Goal: Task Accomplishment & Management: Use online tool/utility

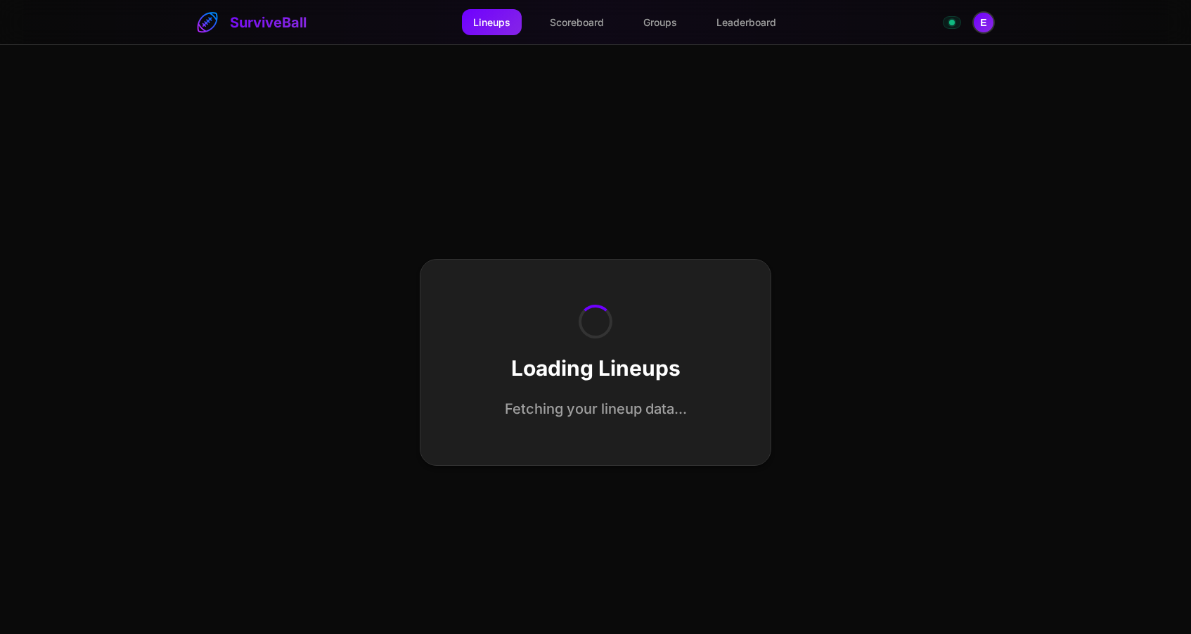
select select "**********"
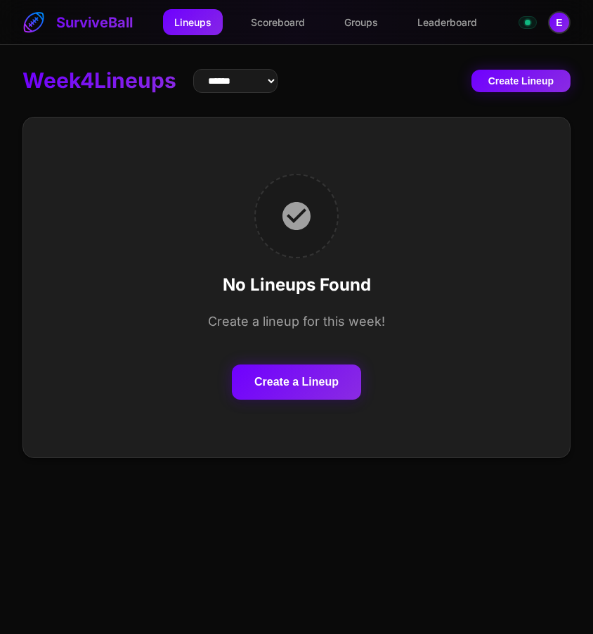
click at [328, 369] on button "Create a Lineup" at bounding box center [296, 381] width 129 height 35
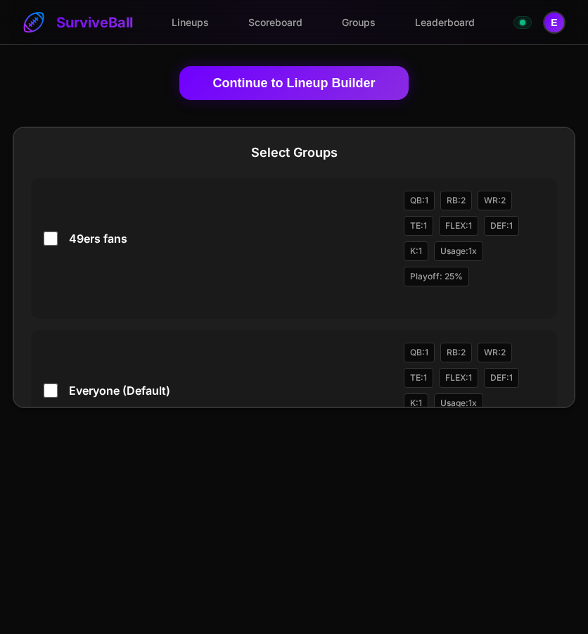
click at [234, 80] on button "Continue to Lineup Builder" at bounding box center [294, 83] width 230 height 34
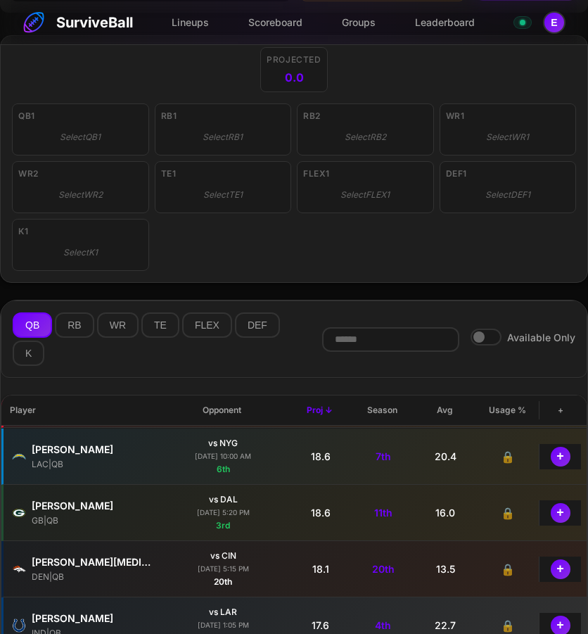
scroll to position [335, 0]
click at [565, 451] on button "+" at bounding box center [560, 455] width 22 height 22
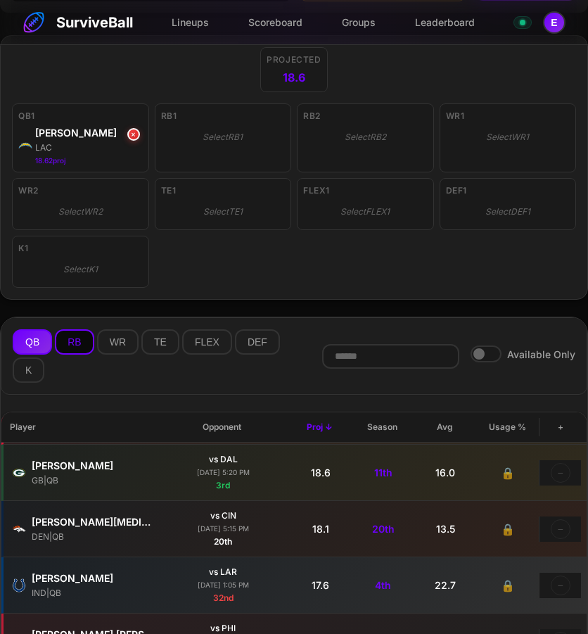
click at [78, 340] on button "RB" at bounding box center [74, 341] width 39 height 25
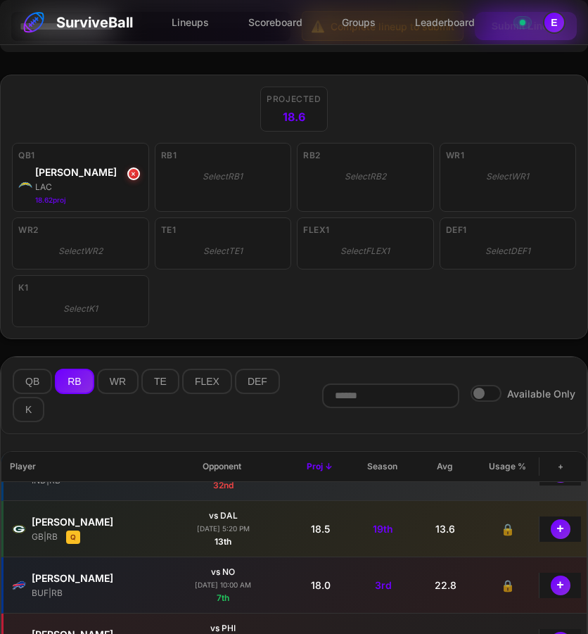
scroll to position [95, 0]
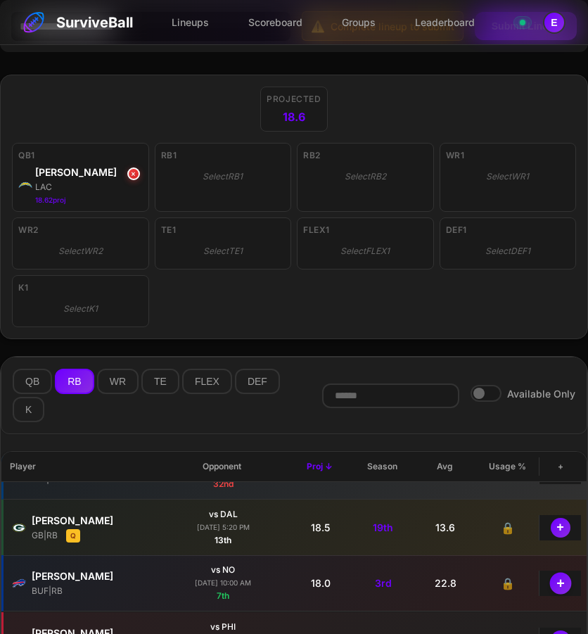
click at [564, 577] on button "+" at bounding box center [560, 583] width 22 height 22
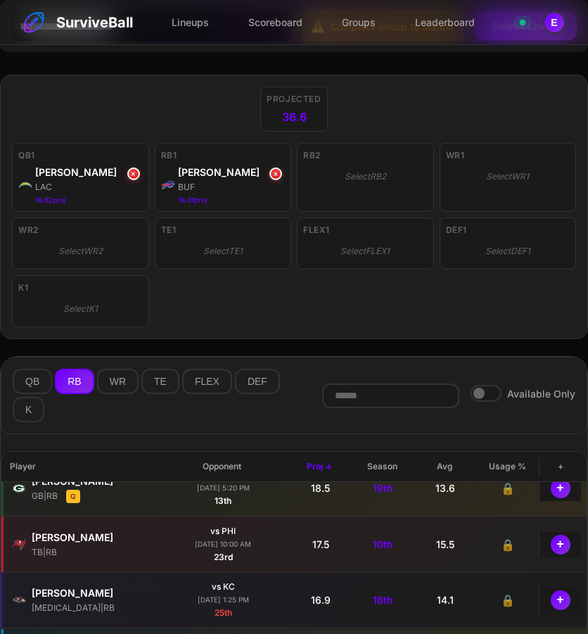
scroll to position [135, 0]
click at [558, 541] on button "+" at bounding box center [560, 543] width 22 height 22
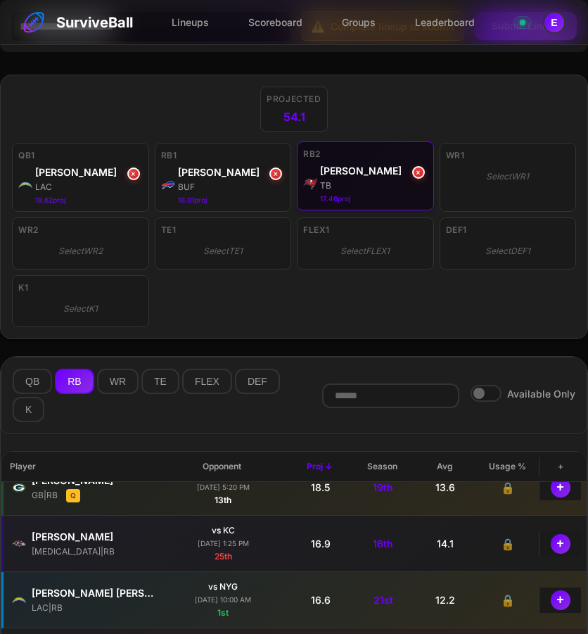
click at [416, 182] on div "TB" at bounding box center [374, 185] width 108 height 13
click at [417, 174] on button "×" at bounding box center [418, 172] width 15 height 15
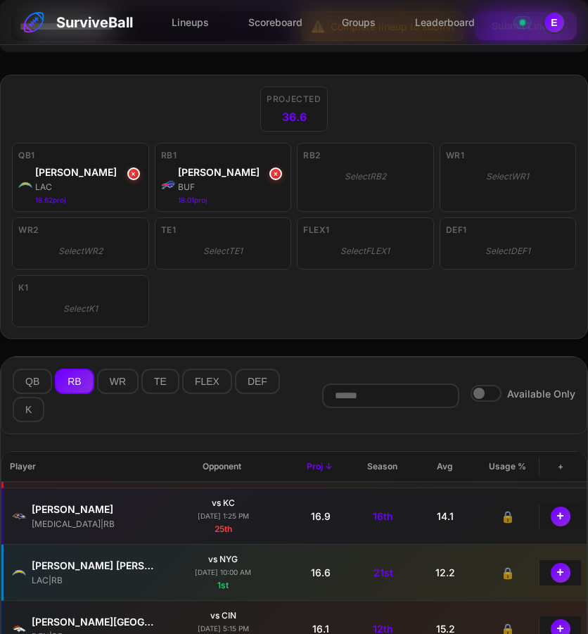
scroll to position [229, 0]
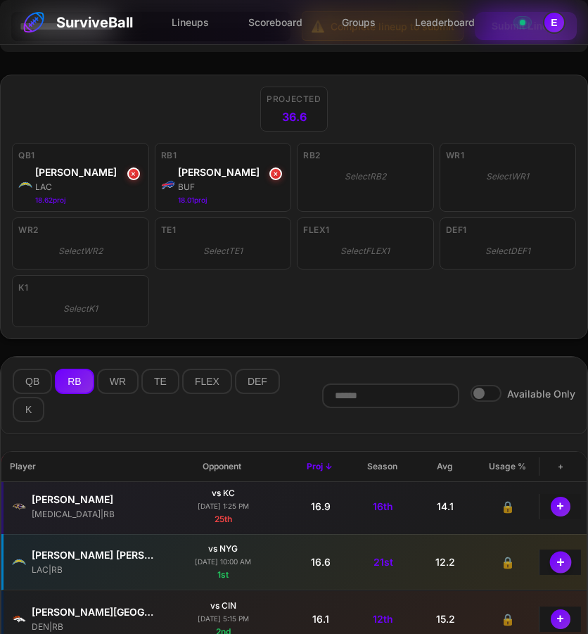
click at [560, 563] on button "+" at bounding box center [560, 562] width 22 height 22
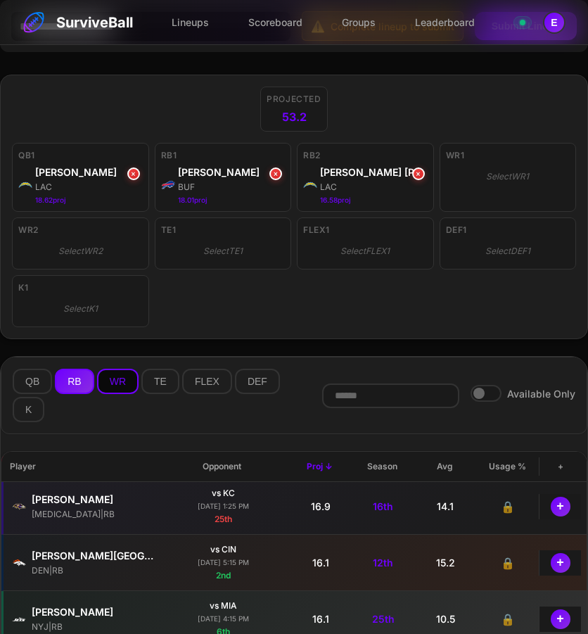
click at [124, 376] on button "WR" at bounding box center [117, 380] width 41 height 25
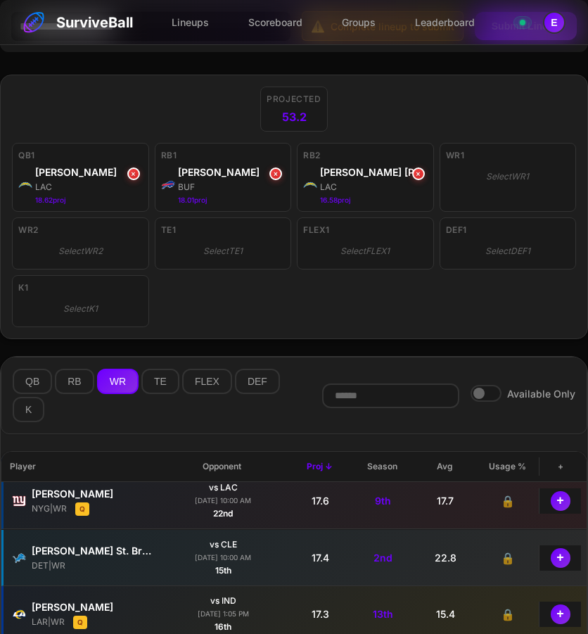
scroll to position [122, 0]
click at [565, 561] on button "+" at bounding box center [560, 556] width 22 height 22
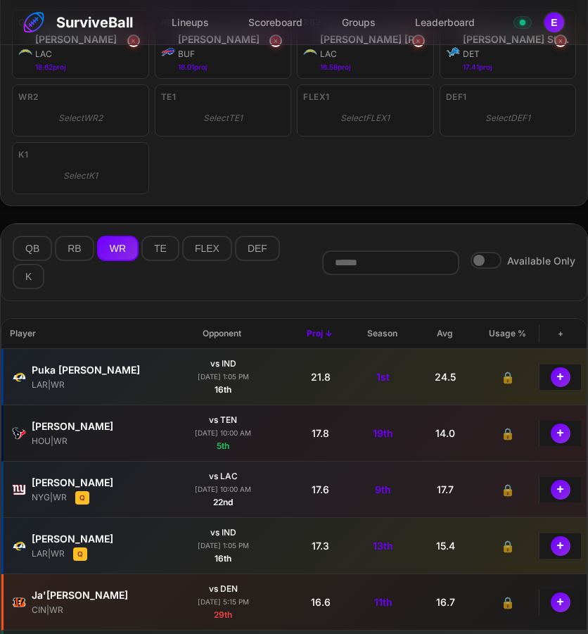
scroll to position [0, 0]
click at [563, 379] on button "+" at bounding box center [560, 376] width 22 height 22
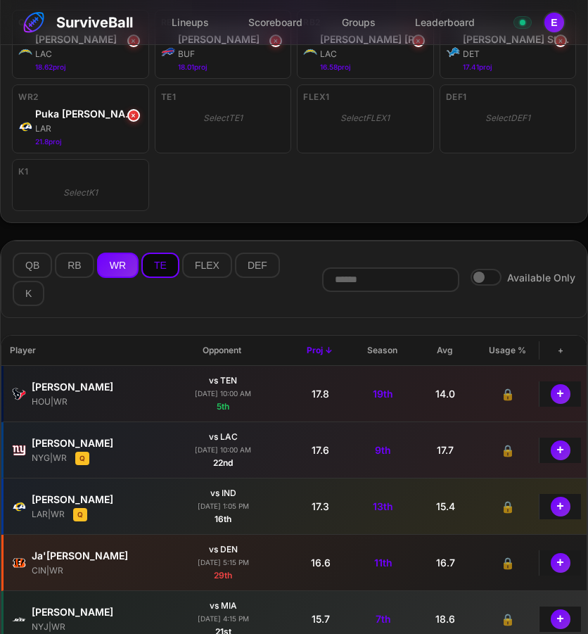
click at [160, 258] on button "TE" at bounding box center [160, 264] width 38 height 25
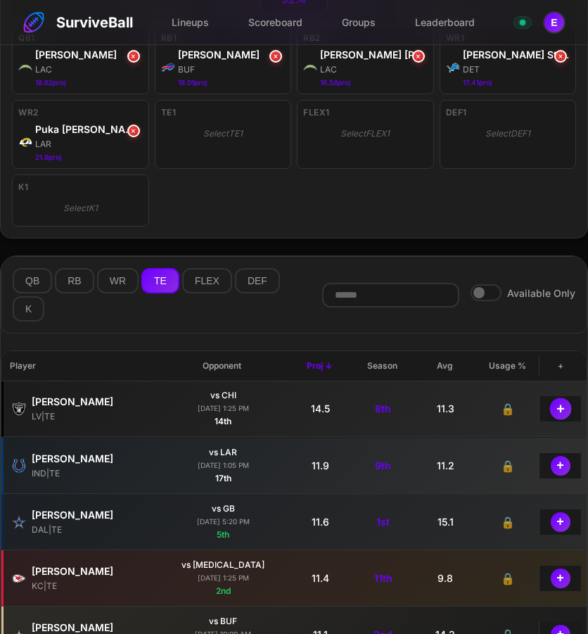
click at [562, 410] on button "+" at bounding box center [560, 408] width 22 height 22
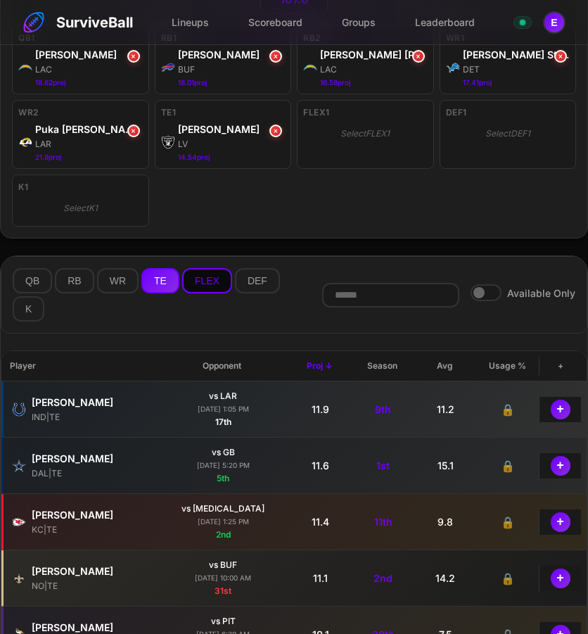
click at [204, 278] on button "FLEX" at bounding box center [207, 280] width 50 height 25
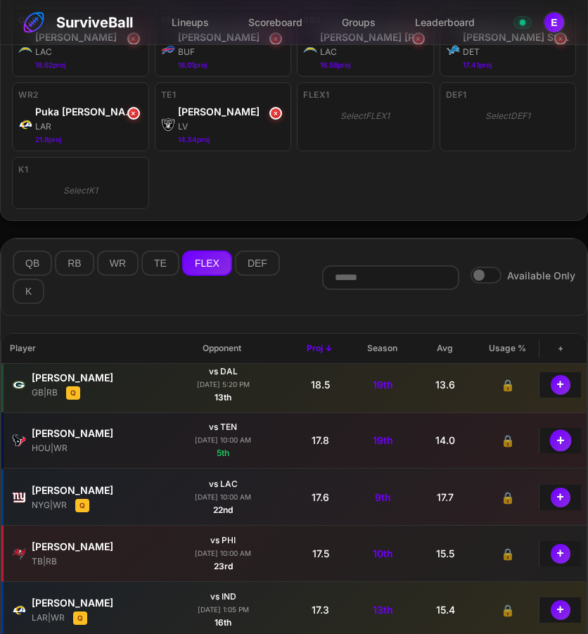
scroll to position [122, 0]
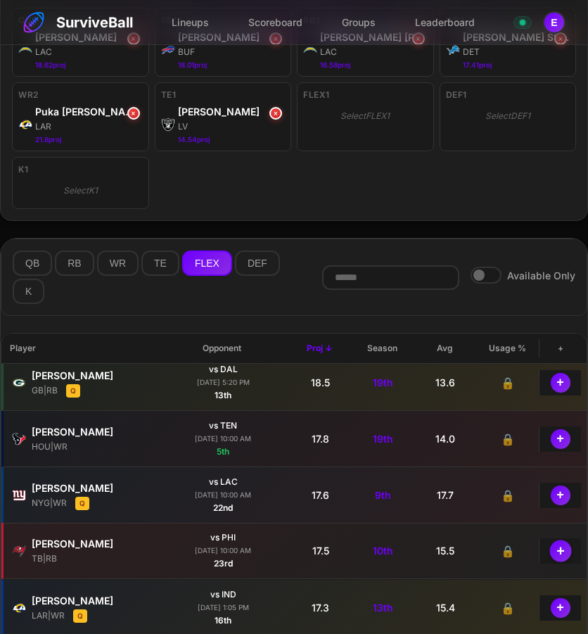
click at [561, 551] on button "+" at bounding box center [560, 550] width 22 height 22
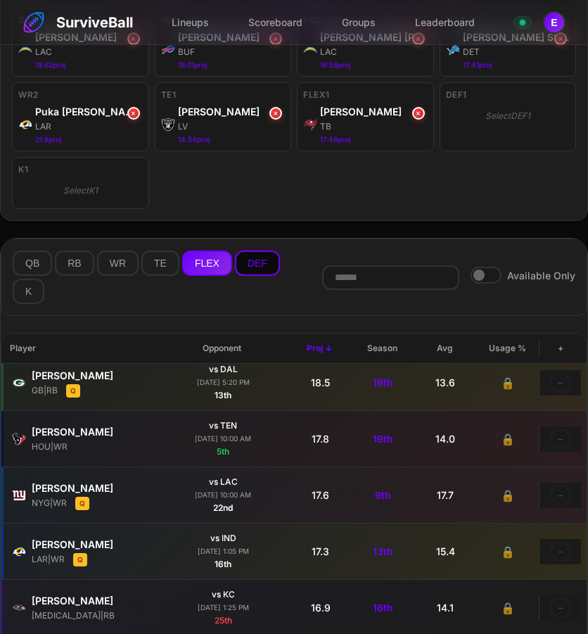
click at [252, 271] on button "DEF" at bounding box center [257, 262] width 45 height 25
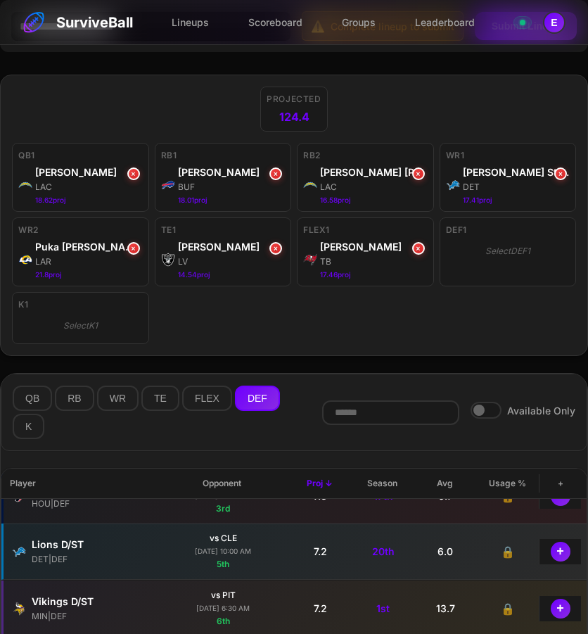
scroll to position [164, 0]
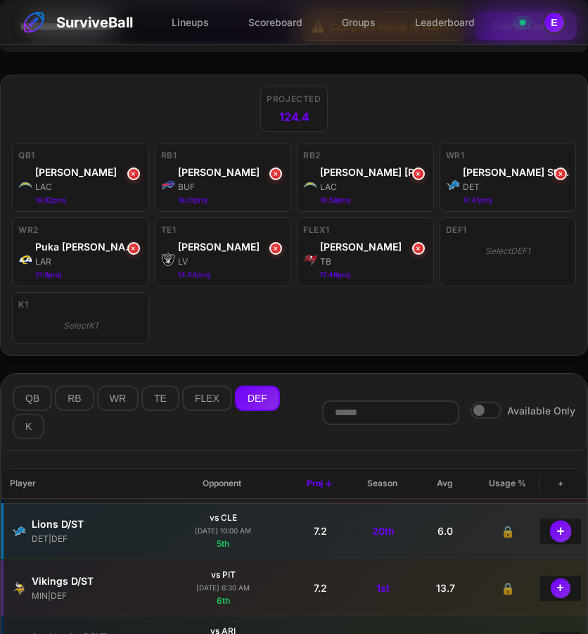
click at [556, 535] on button "+" at bounding box center [560, 531] width 22 height 22
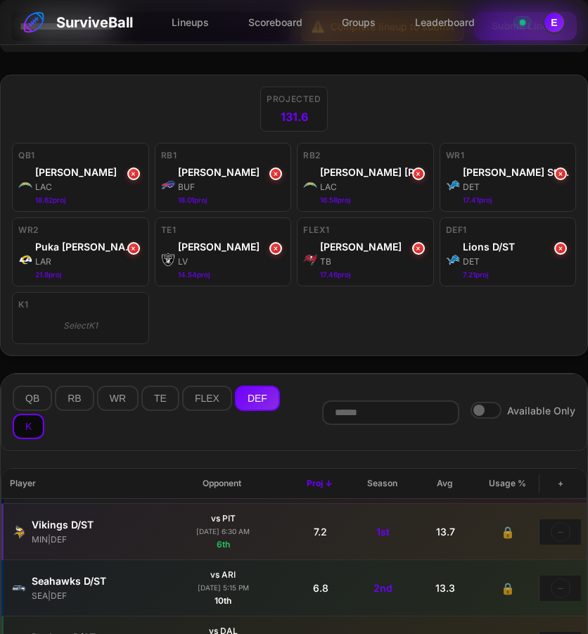
click at [19, 430] on button "K" at bounding box center [29, 425] width 32 height 25
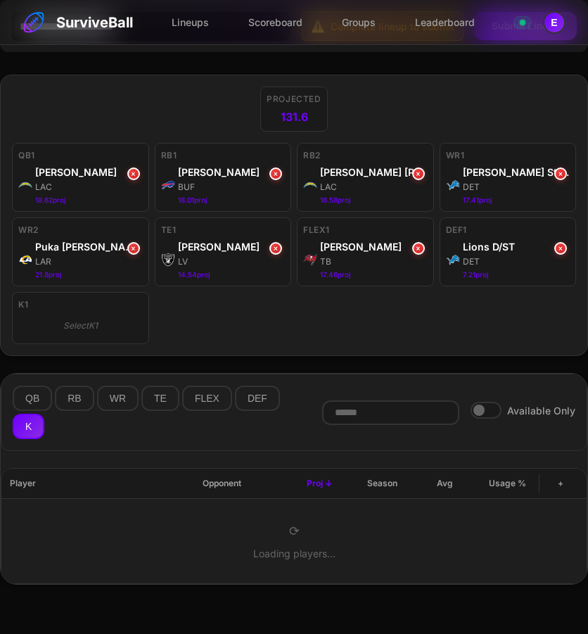
scroll to position [0, 0]
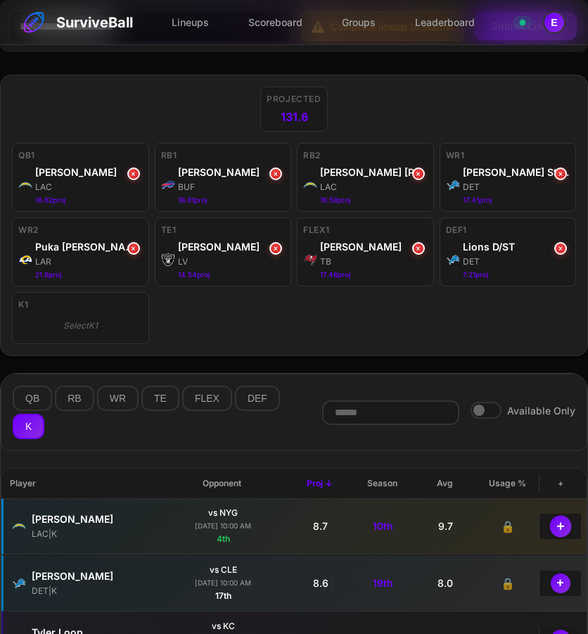
click at [565, 529] on button "+" at bounding box center [560, 526] width 22 height 22
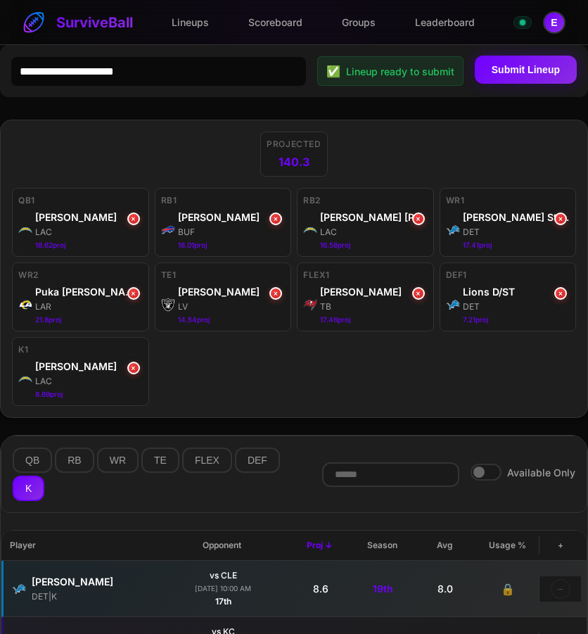
click at [522, 75] on button "Submit Lineup" at bounding box center [526, 70] width 102 height 28
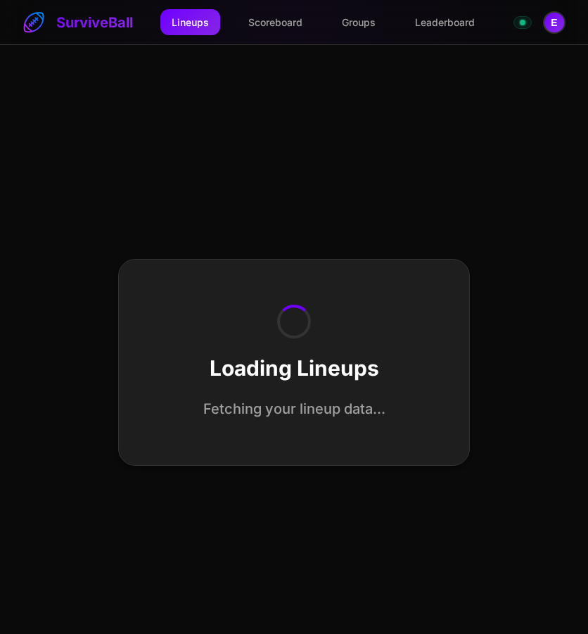
select select "**********"
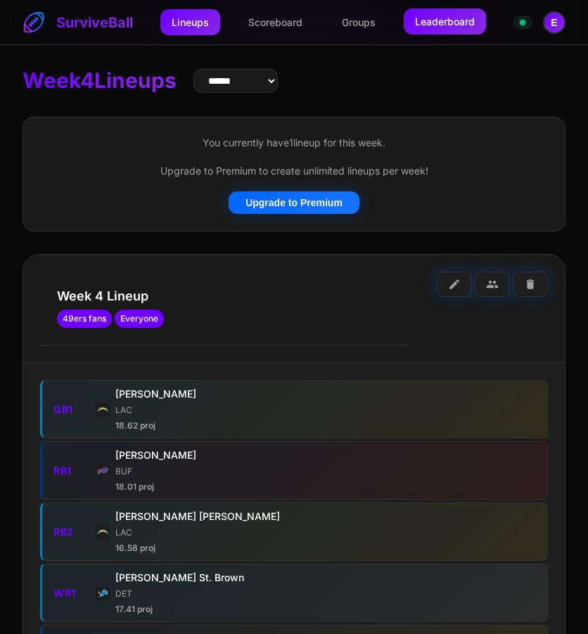
click at [445, 27] on link "Leaderboard" at bounding box center [445, 21] width 82 height 26
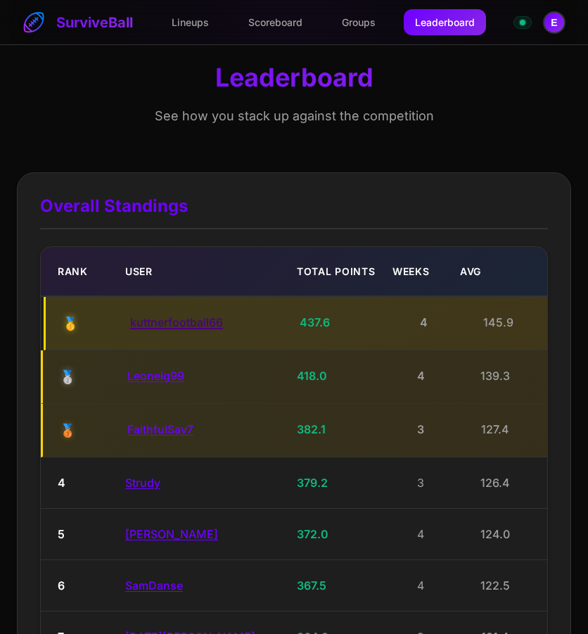
click at [153, 321] on button "kuttnerfootball66" at bounding box center [176, 322] width 93 height 14
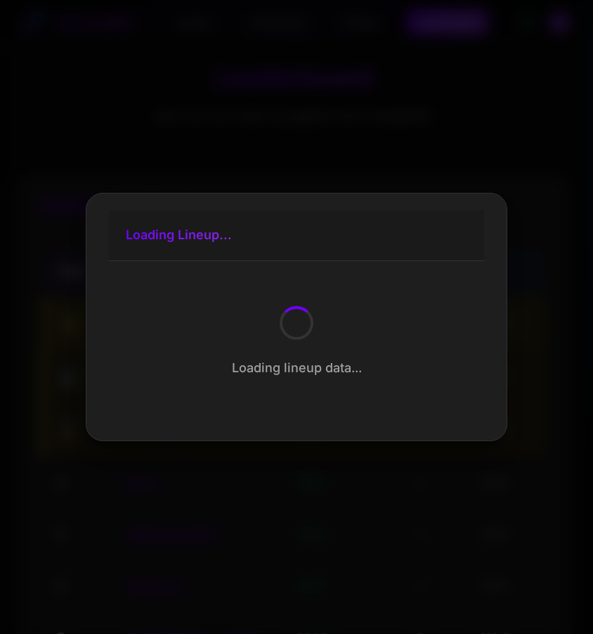
select select "**********"
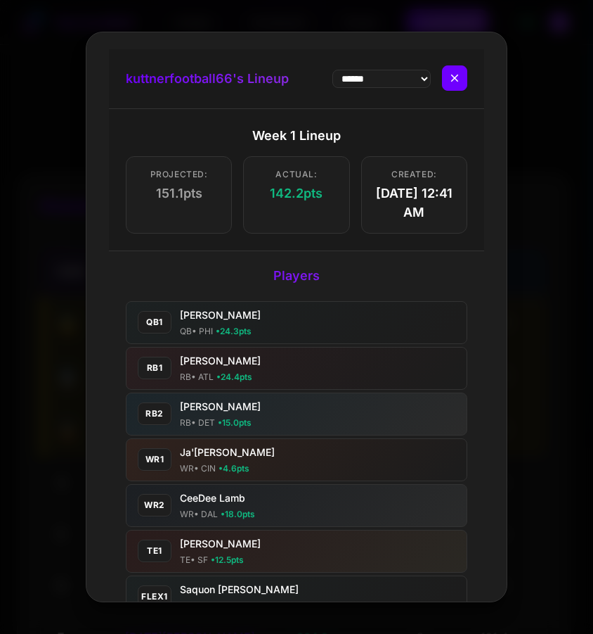
click at [458, 81] on button "close" at bounding box center [454, 77] width 25 height 25
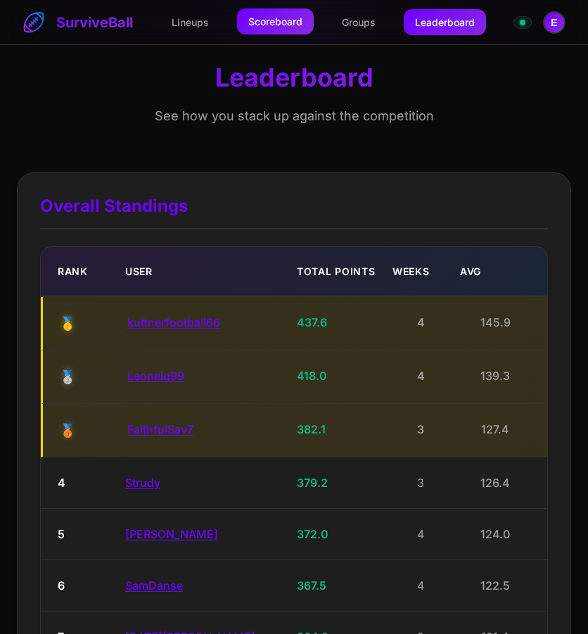
click at [297, 32] on link "Scoreboard" at bounding box center [275, 21] width 77 height 26
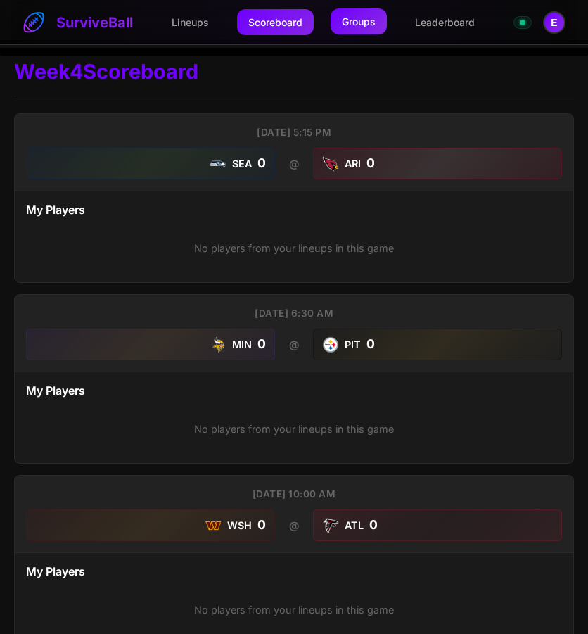
click at [345, 18] on link "Groups" at bounding box center [358, 21] width 56 height 26
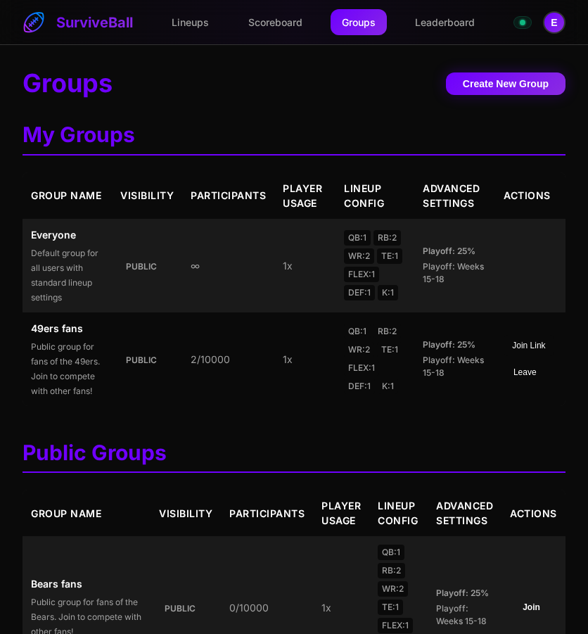
click at [227, 404] on td "2/10000" at bounding box center [228, 359] width 92 height 94
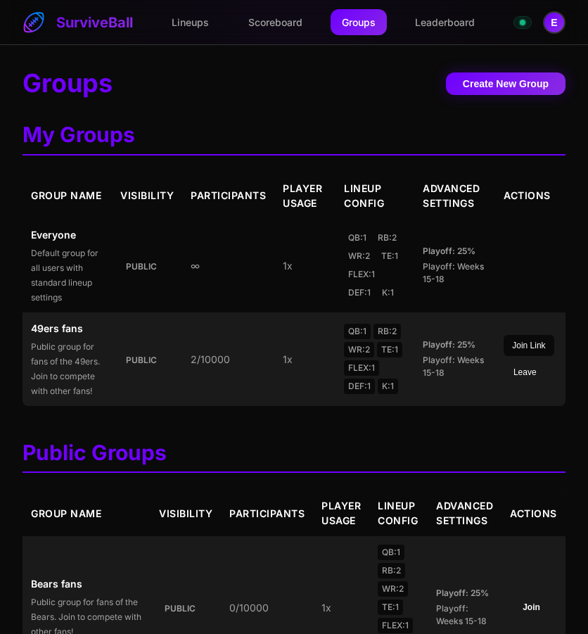
click at [217, 282] on td "∞" at bounding box center [228, 266] width 92 height 94
click at [335, 272] on td "1 x" at bounding box center [304, 266] width 61 height 94
click at [98, 273] on span "Default group for all users with standard lineup settings" at bounding box center [65, 275] width 68 height 55
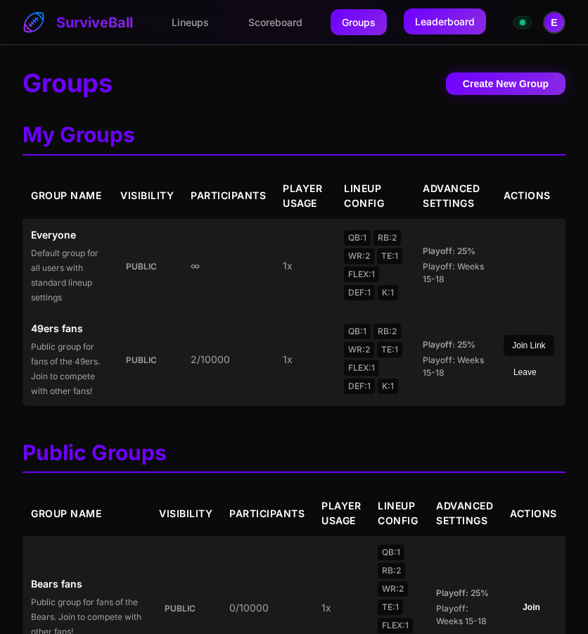
click at [440, 27] on link "Leaderboard" at bounding box center [445, 21] width 82 height 26
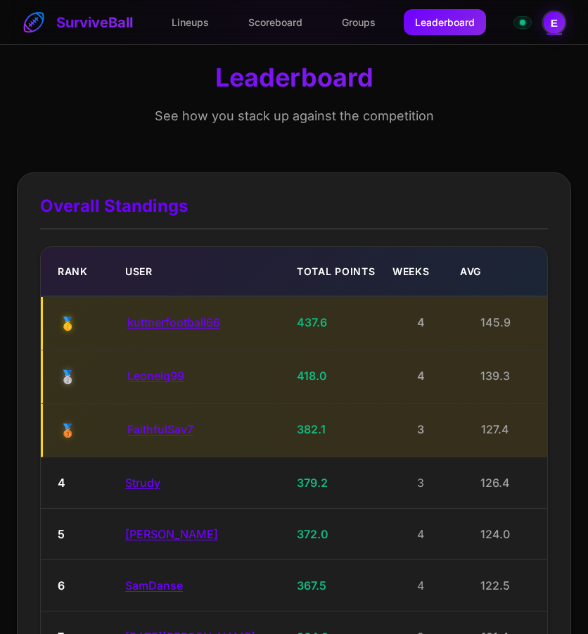
click at [549, 22] on button "E" at bounding box center [553, 22] width 25 height 25
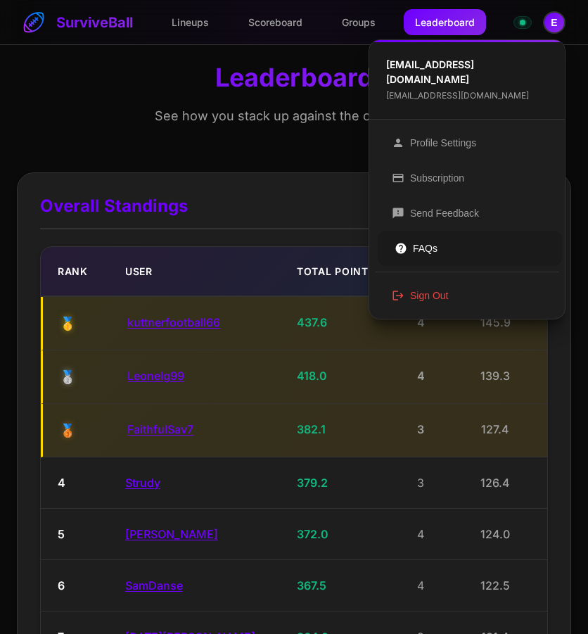
click at [451, 242] on button "help FAQs" at bounding box center [470, 248] width 184 height 35
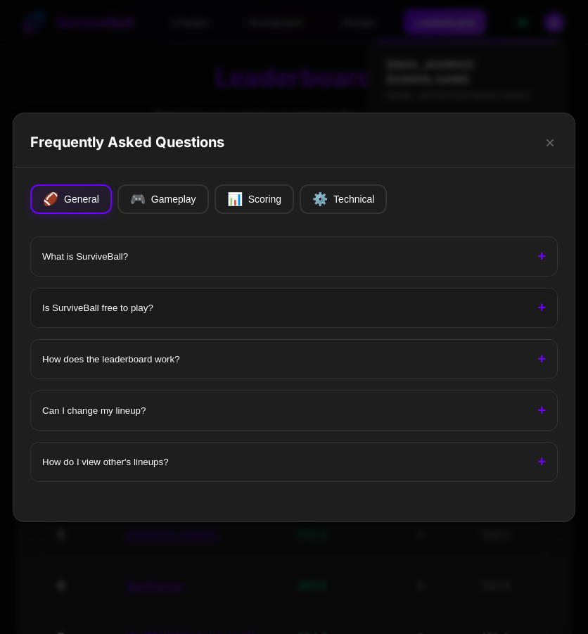
click at [289, 302] on button "Is SurviveBall free to play? +" at bounding box center [294, 307] width 526 height 39
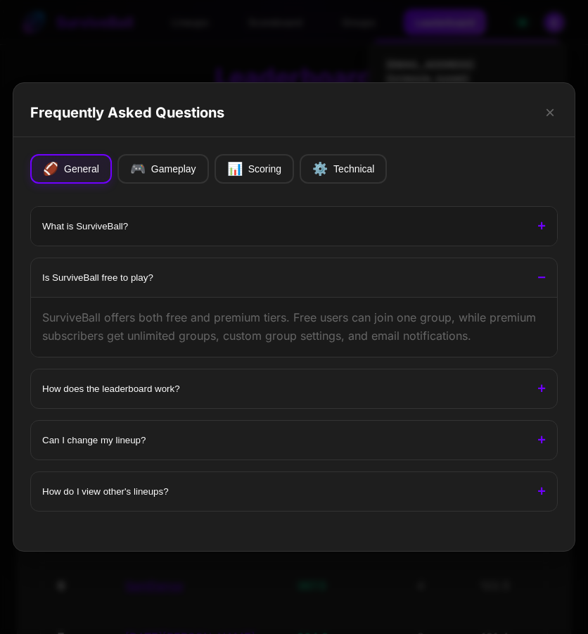
click at [197, 229] on span "What is SurviveBall?" at bounding box center [284, 226] width 484 height 11
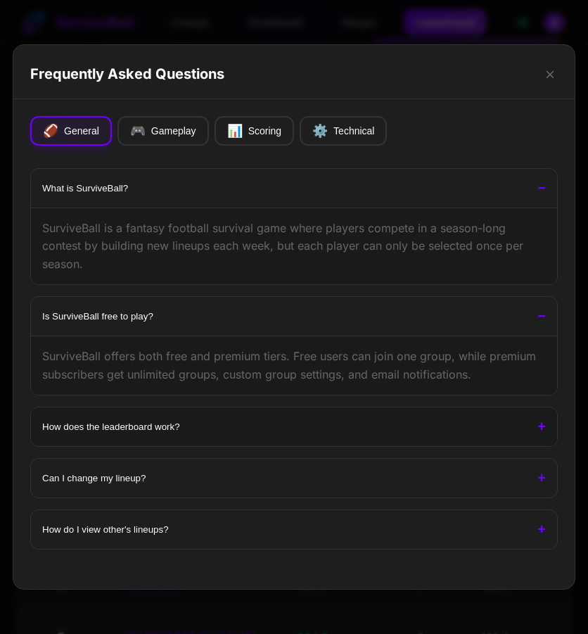
click at [148, 428] on span "How does the leaderboard work?" at bounding box center [284, 426] width 484 height 11
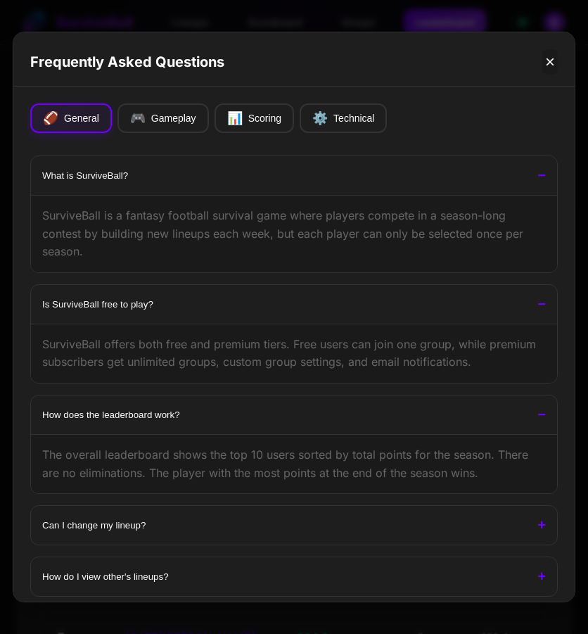
click at [542, 60] on button "×" at bounding box center [549, 61] width 15 height 25
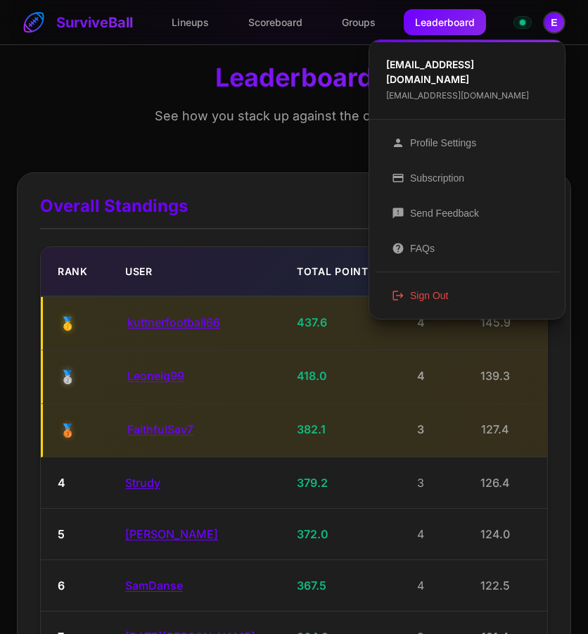
click at [292, 149] on div at bounding box center [294, 317] width 588 height 634
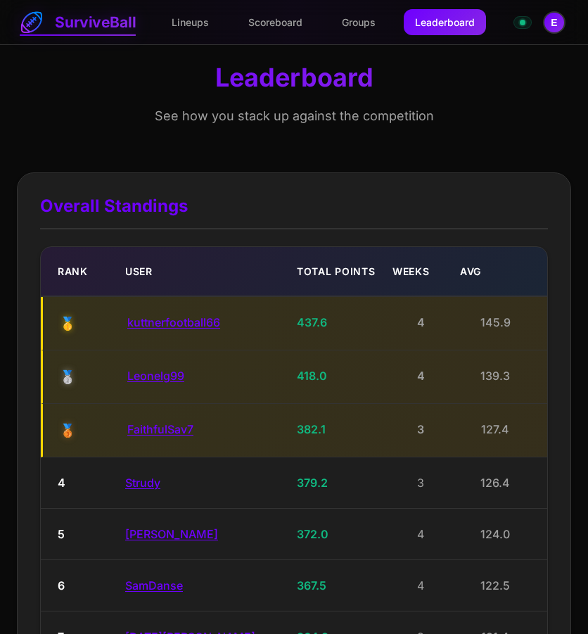
click at [83, 22] on link "SurviveBall" at bounding box center [78, 23] width 116 height 24
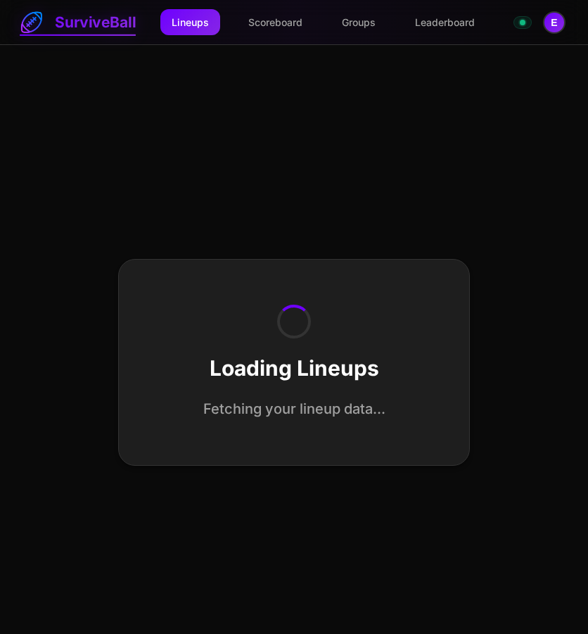
select select "**********"
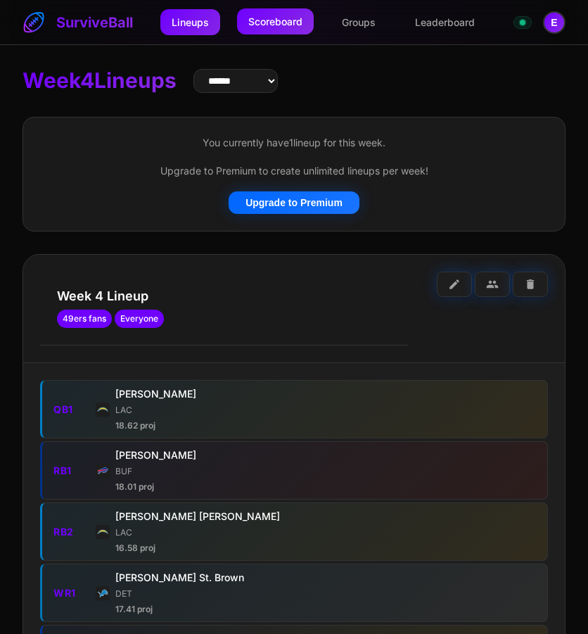
click at [299, 27] on link "Scoreboard" at bounding box center [275, 21] width 77 height 26
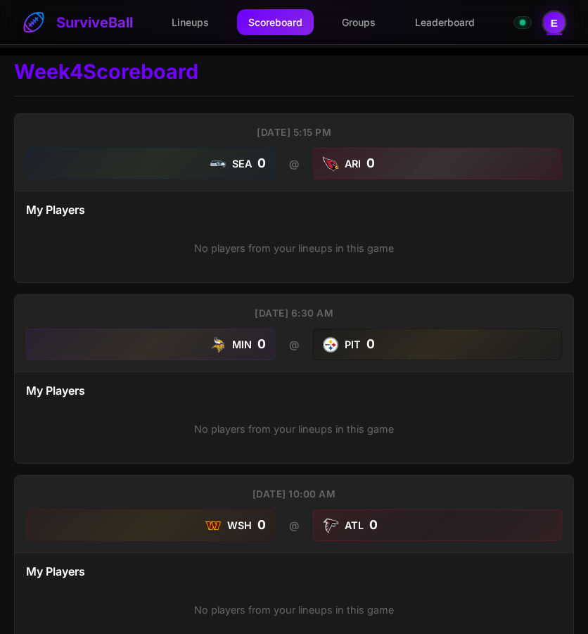
click at [557, 29] on button "E" at bounding box center [553, 22] width 25 height 25
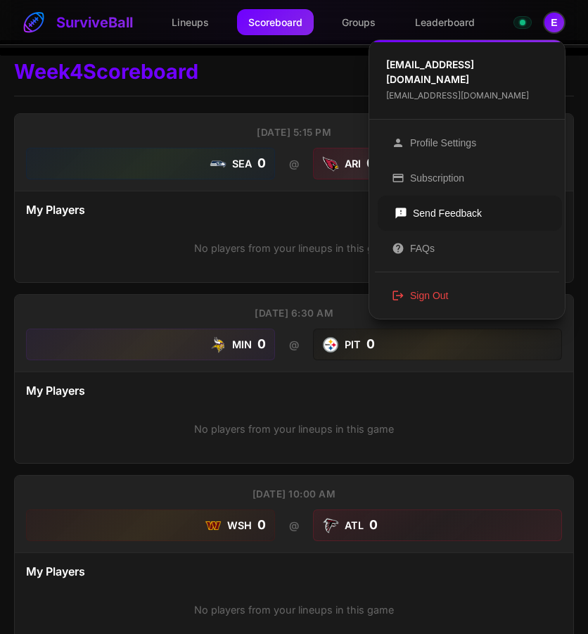
click at [433, 195] on button "feedback Send Feedback" at bounding box center [470, 212] width 184 height 35
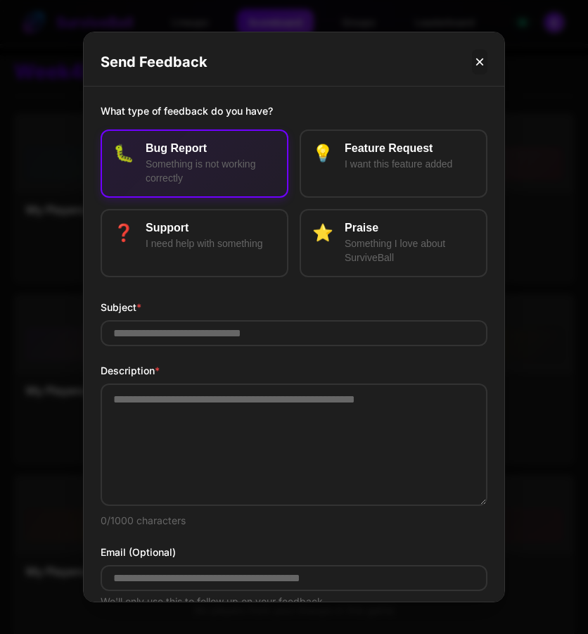
click at [474, 58] on button "×" at bounding box center [479, 61] width 15 height 25
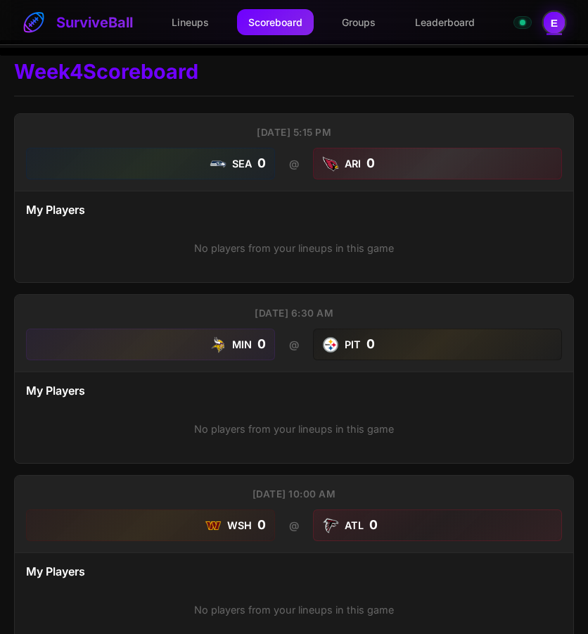
click at [556, 31] on button "E" at bounding box center [553, 22] width 25 height 25
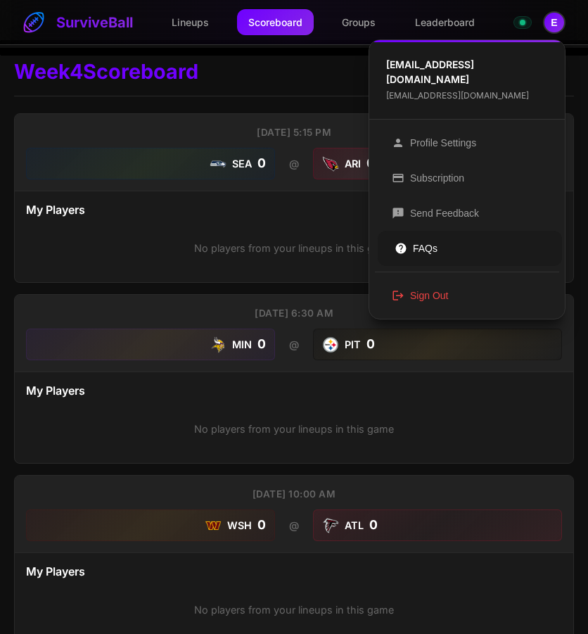
click at [450, 231] on button "help FAQs" at bounding box center [470, 248] width 184 height 35
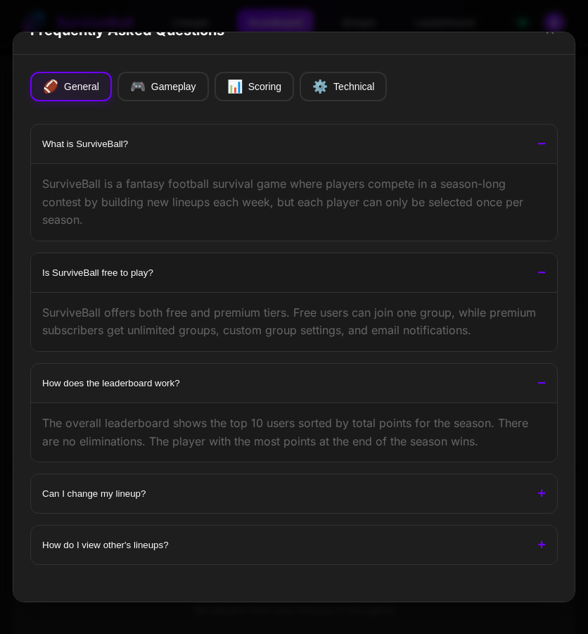
scroll to position [31, 0]
click at [193, 96] on button "🎮 Gameplay" at bounding box center [162, 87] width 91 height 30
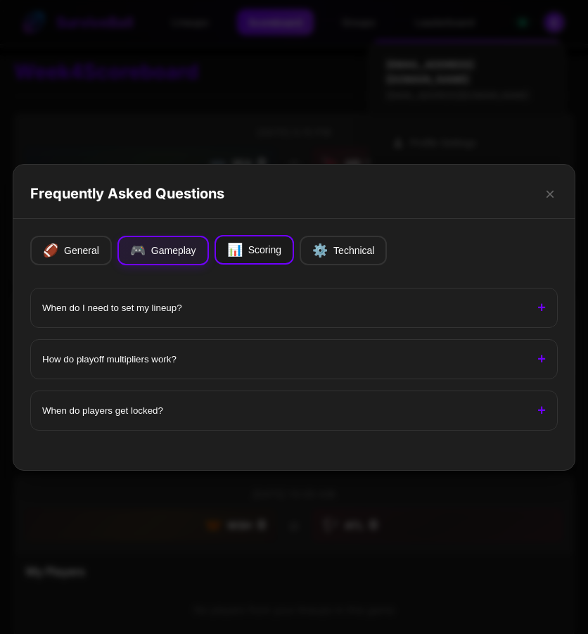
click at [252, 256] on button "📊 Scoring" at bounding box center [253, 250] width 79 height 30
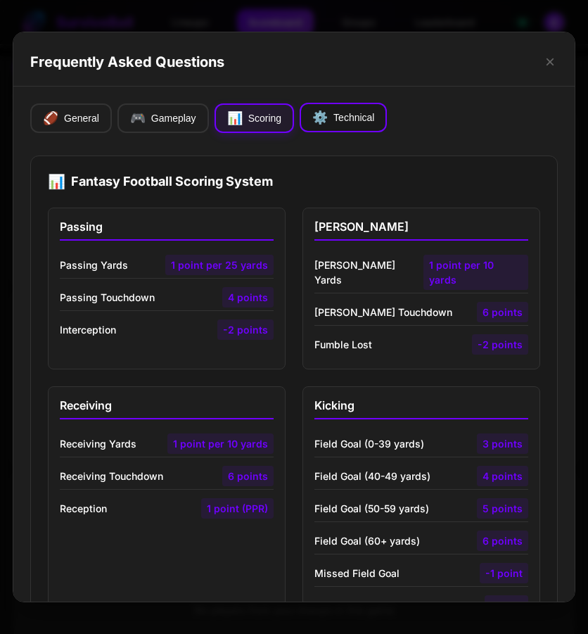
click at [341, 118] on button "⚙️ Technical" at bounding box center [343, 118] width 87 height 30
